Goal: Check status: Check status

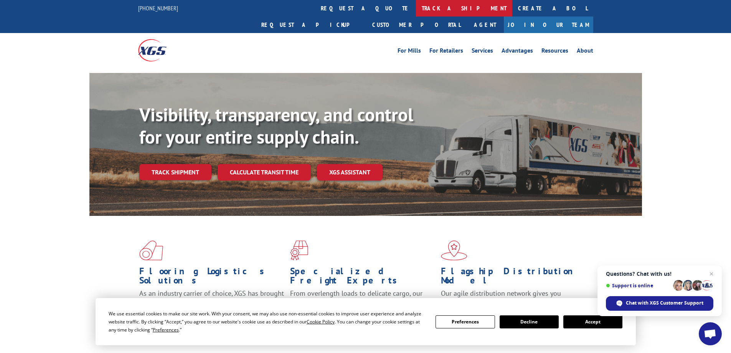
click at [416, 13] on link "track a shipment" at bounding box center [464, 8] width 96 height 16
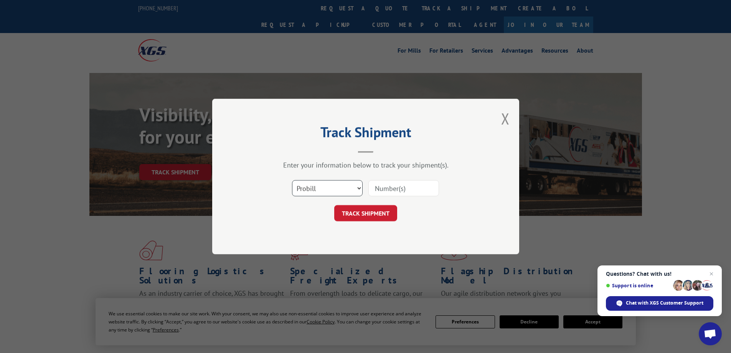
click at [343, 192] on select "Select category... Probill BOL PO" at bounding box center [327, 188] width 71 height 16
select select "bol"
click at [292, 180] on select "Select category... Probill BOL PO" at bounding box center [327, 188] width 71 height 16
click at [392, 195] on input at bounding box center [403, 188] width 71 height 16
type input "612979"
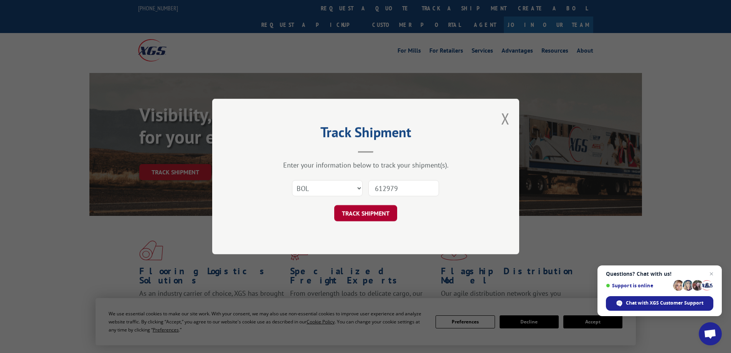
click at [372, 220] on button "TRACK SHIPMENT" at bounding box center [365, 213] width 63 height 16
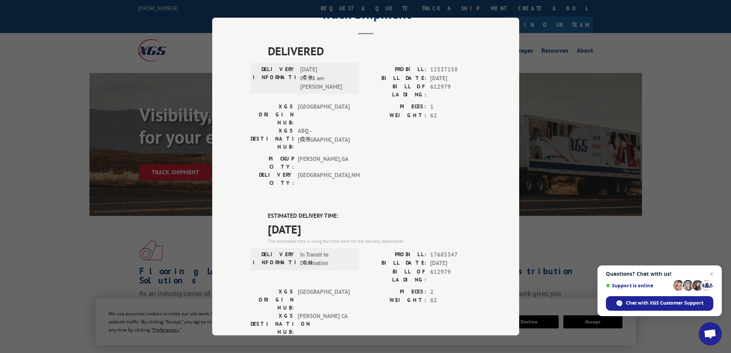
scroll to position [155, 0]
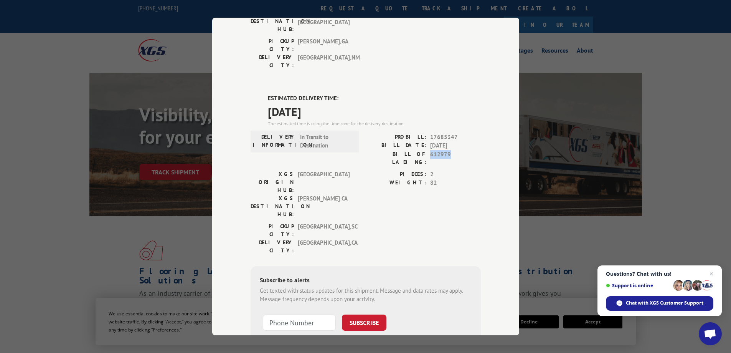
drag, startPoint x: 447, startPoint y: 111, endPoint x: 427, endPoint y: 111, distance: 20.3
click at [427, 150] on div "BILL OF LADING: 612979" at bounding box center [423, 158] width 115 height 16
copy span "612979"
